Goal: Task Accomplishment & Management: Use online tool/utility

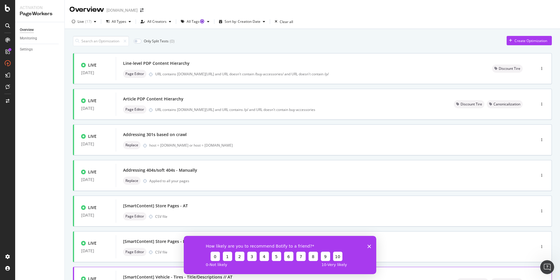
scroll to position [162, 0]
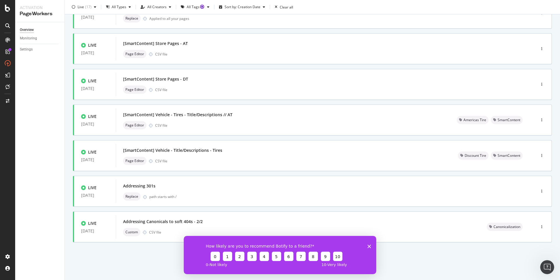
click at [369, 246] on polygon "Close survey" at bounding box center [370, 246] width 4 height 4
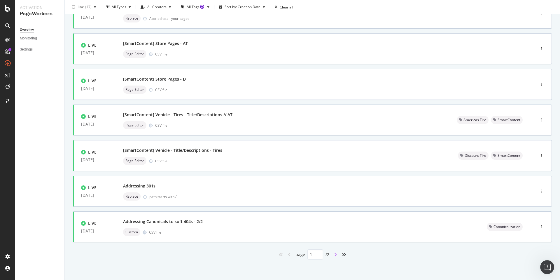
click at [336, 255] on icon "angle-right" at bounding box center [335, 254] width 3 height 5
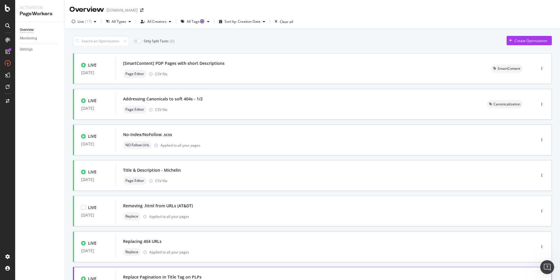
scroll to position [55, 0]
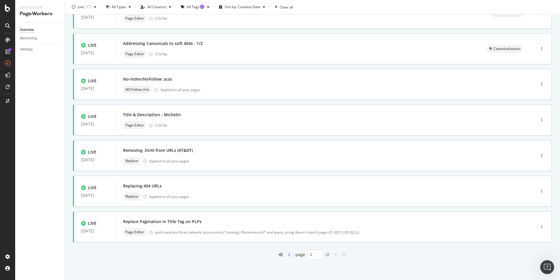
click at [289, 256] on icon "angle-left" at bounding box center [289, 254] width 3 height 5
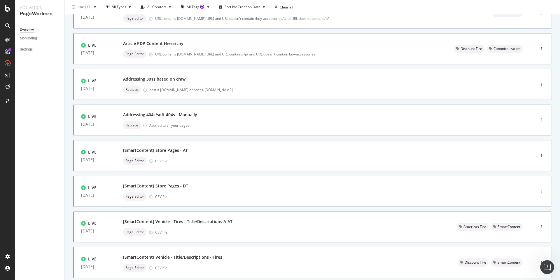
type input "1"
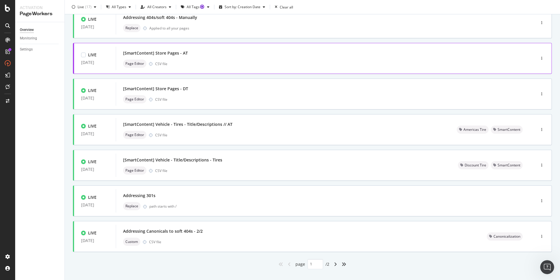
scroll to position [162, 0]
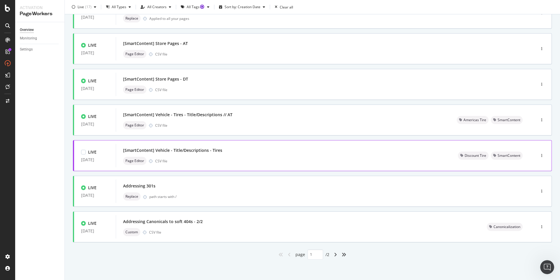
click at [313, 152] on div "[SmartContent] Vehicle - Title/Descriptions - Tires" at bounding box center [283, 150] width 321 height 8
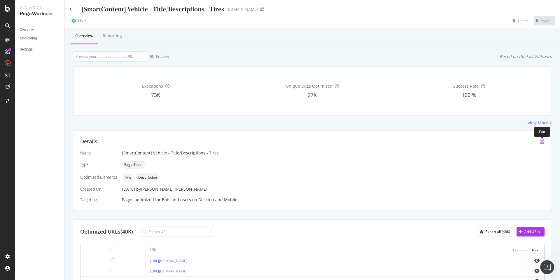
click at [542, 140] on icon "pen-to-square" at bounding box center [542, 141] width 5 height 5
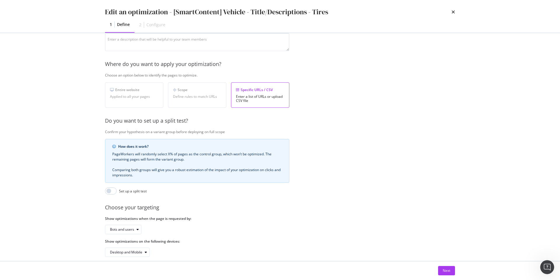
scroll to position [71, 0]
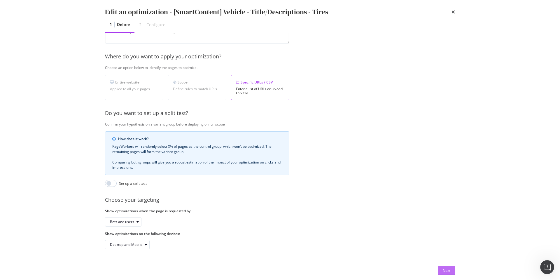
click at [445, 270] on div "Next" at bounding box center [447, 270] width 8 height 5
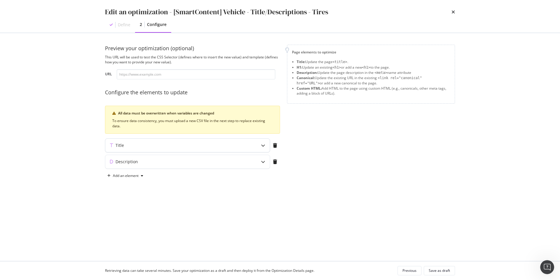
click at [262, 146] on icon "modal" at bounding box center [263, 145] width 4 height 4
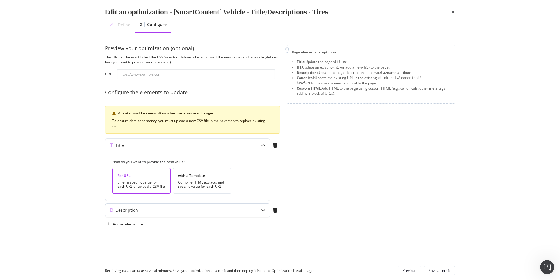
click at [263, 210] on icon "modal" at bounding box center [263, 210] width 4 height 4
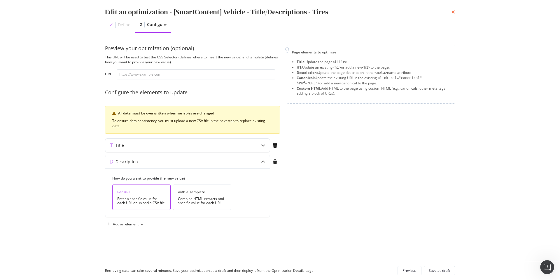
click at [453, 12] on icon "times" at bounding box center [454, 12] width 4 height 5
